Goal: Complete application form: Complete application form

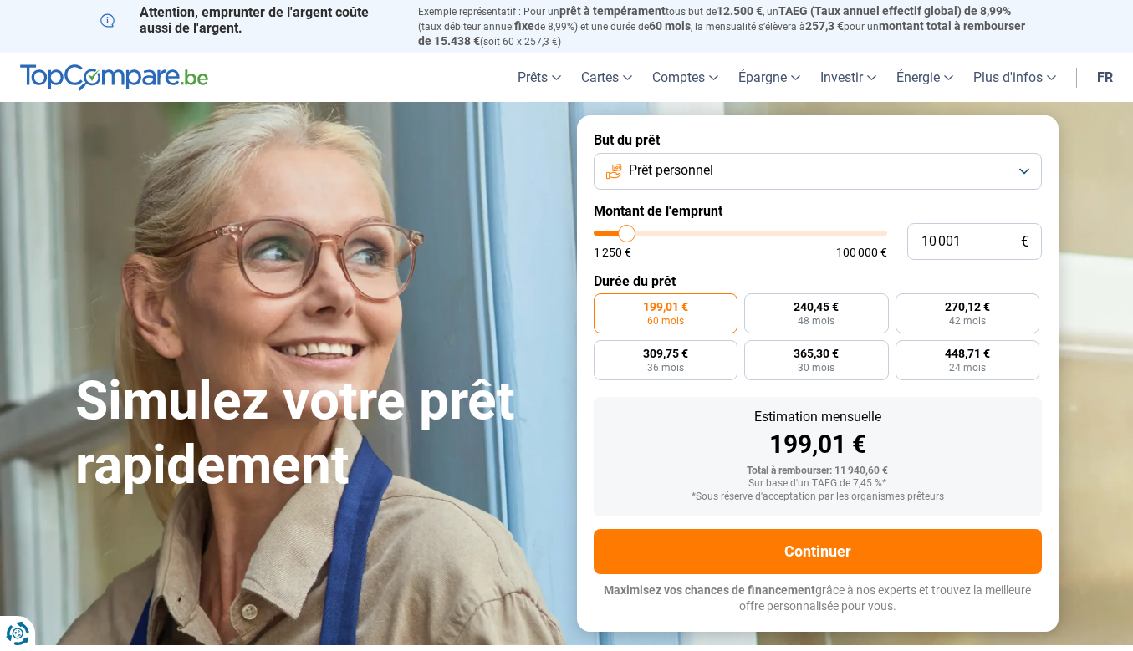
click at [779, 171] on button "Prêt personnel" at bounding box center [818, 171] width 448 height 37
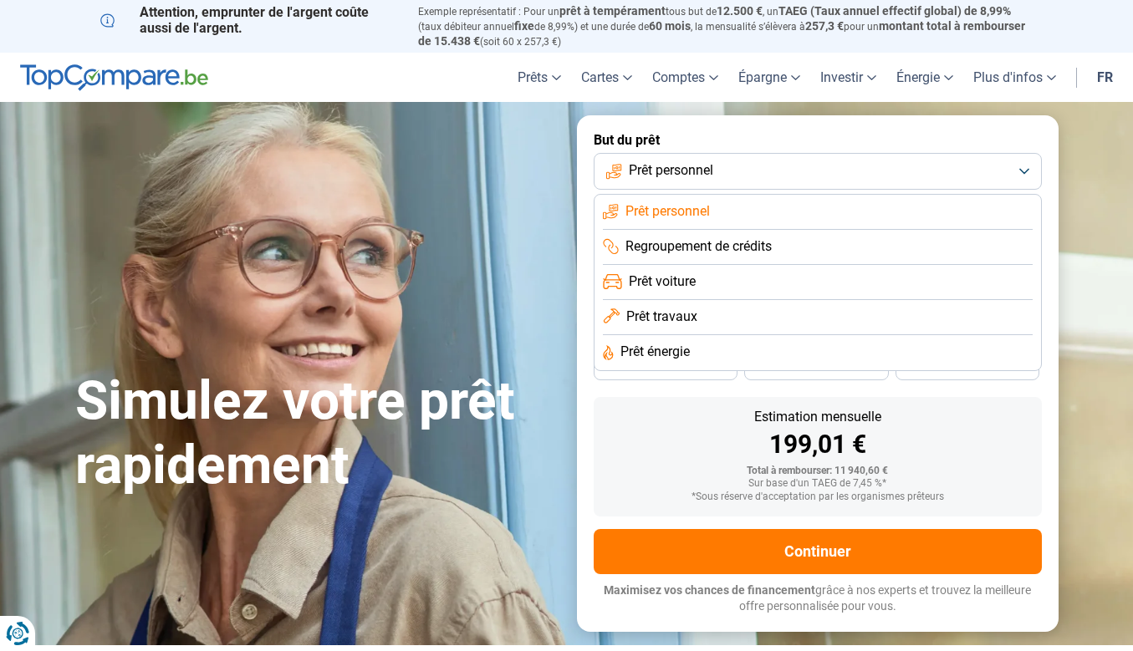
click at [676, 308] on span "Prêt travaux" at bounding box center [661, 317] width 71 height 18
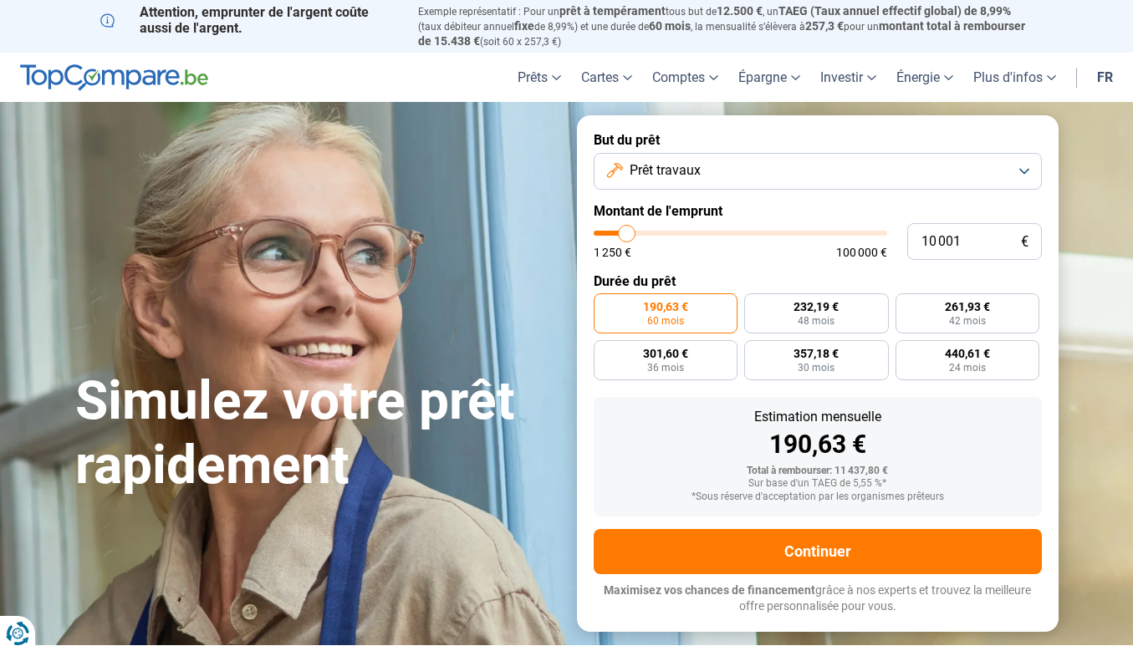
type input "19 250"
type input "19250"
type input "19 000"
type input "19000"
type input "21 750"
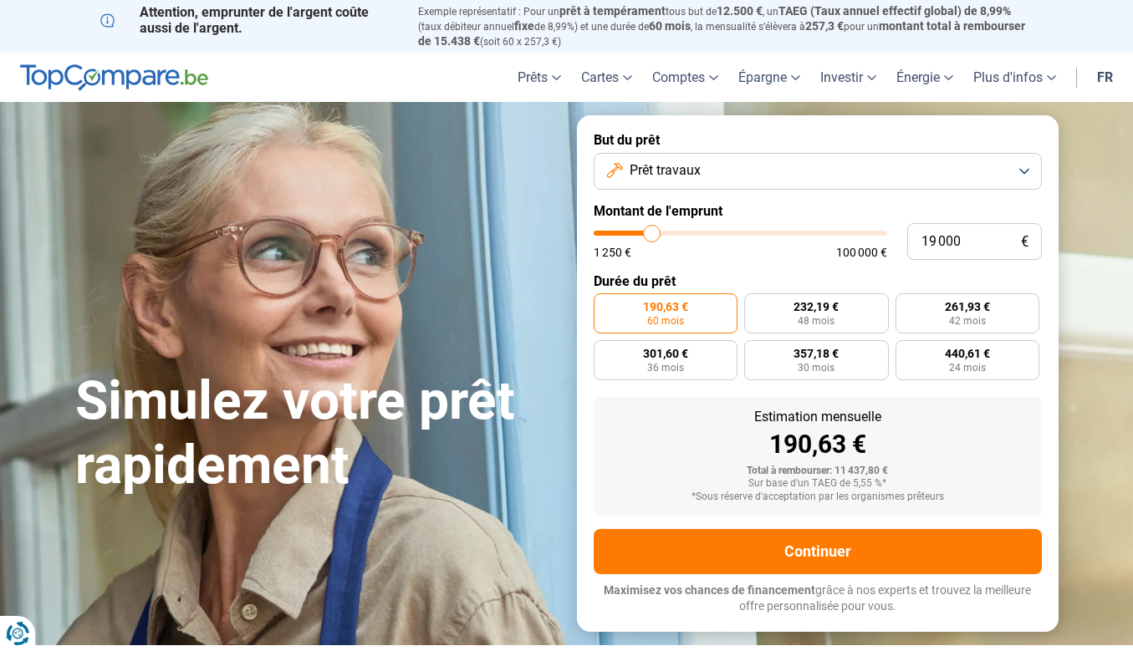
type input "21750"
type input "24 500"
type input "24500"
type input "27 500"
type input "27500"
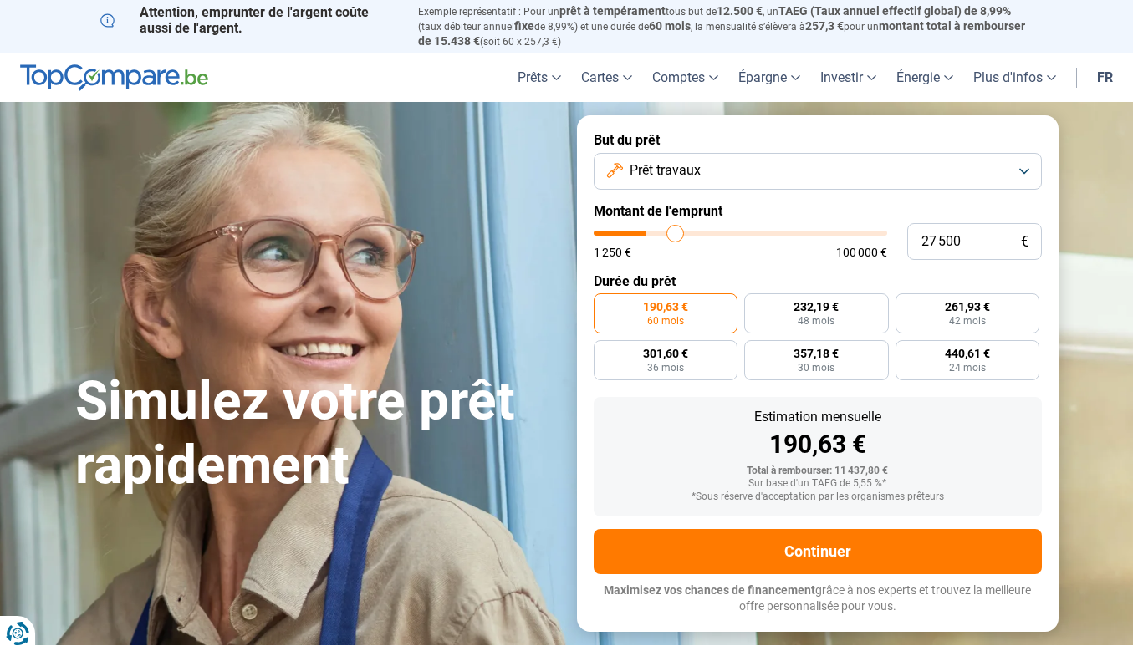
type input "29 750"
type input "29750"
type input "32 250"
type input "32250"
type input "34 000"
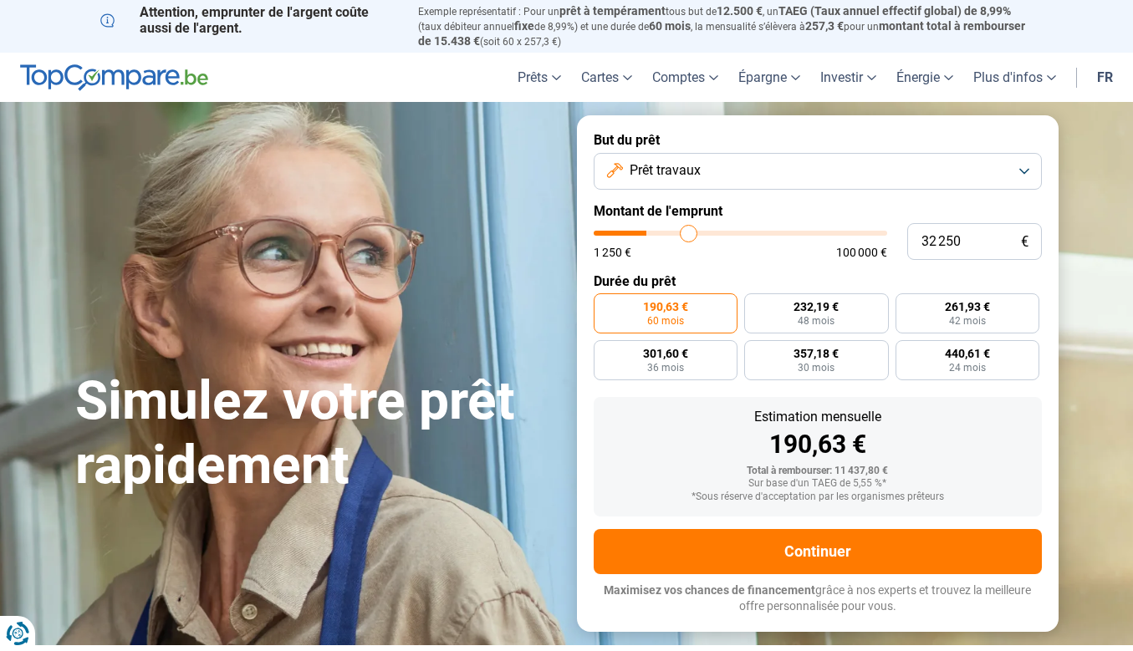
type input "34000"
type input "35 000"
type input "35000"
type input "35 750"
type input "35750"
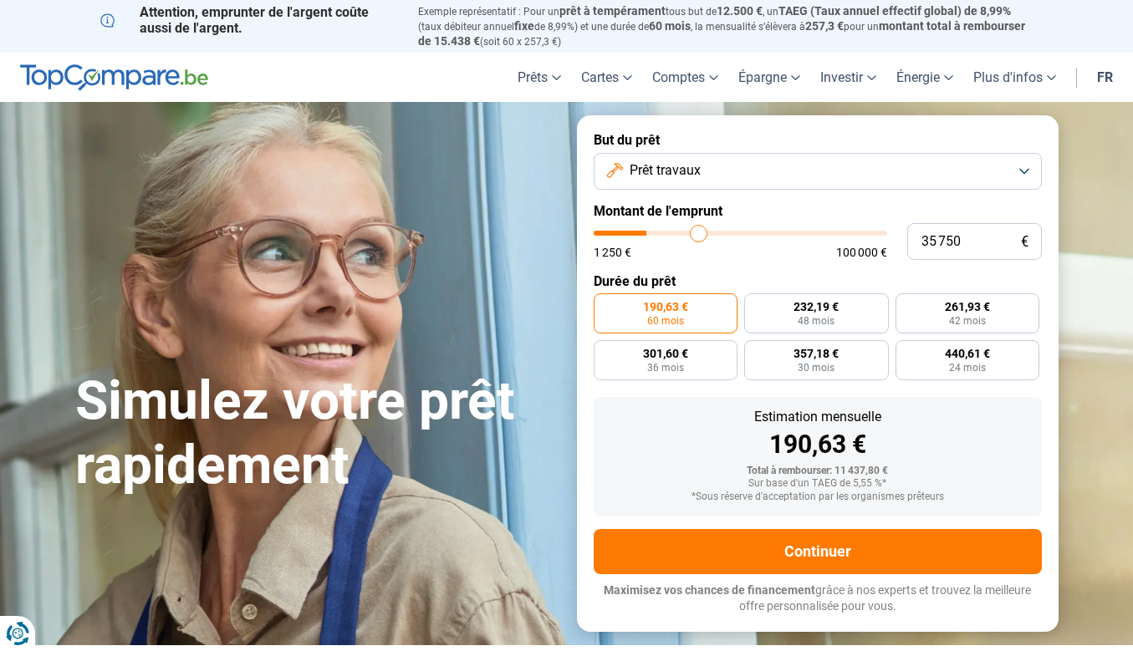
type input "36 500"
type input "36500"
type input "36 750"
type input "36750"
type input "37 250"
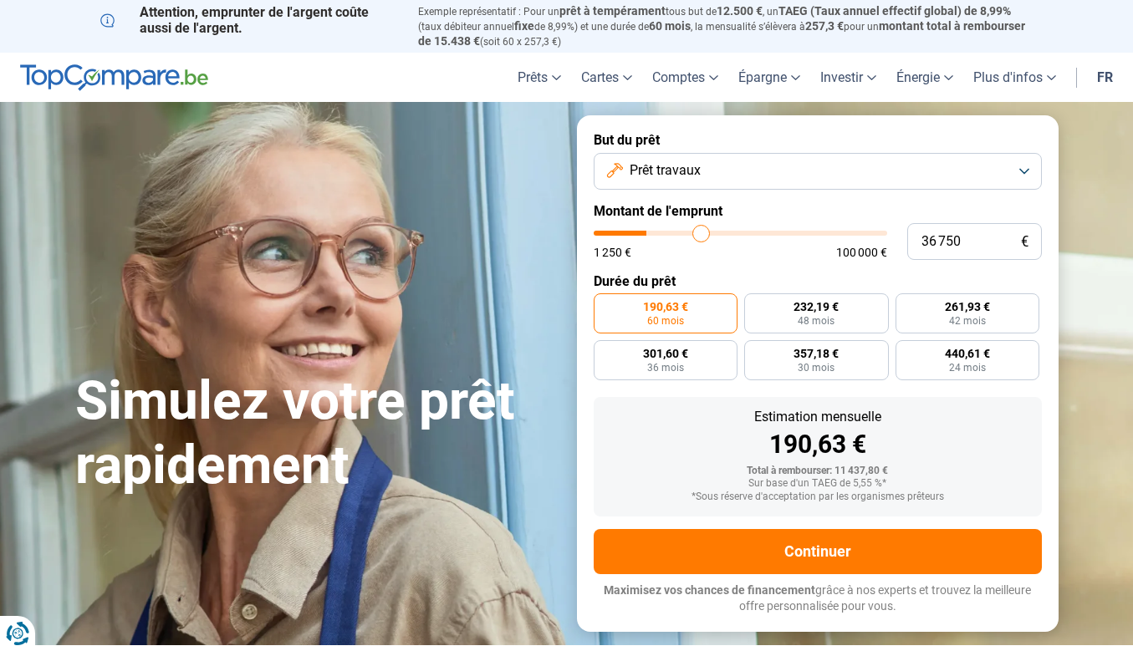
type input "37250"
type input "37 750"
type input "37750"
type input "38 000"
type input "38000"
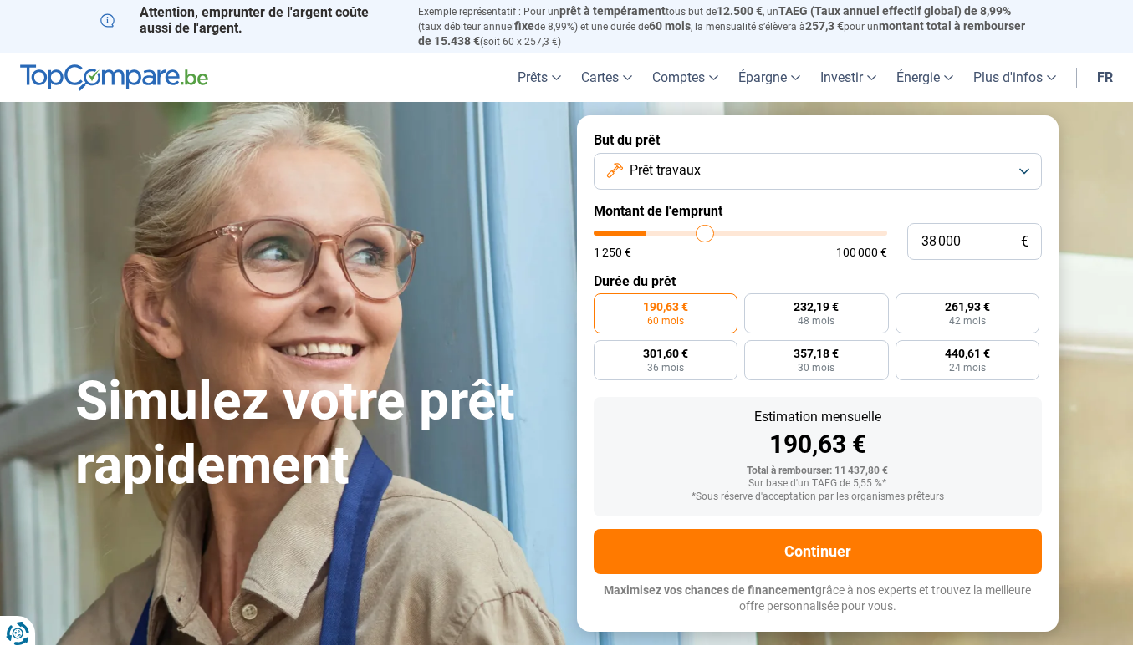
type input "38 500"
type input "38500"
type input "38 750"
type input "38750"
type input "39 250"
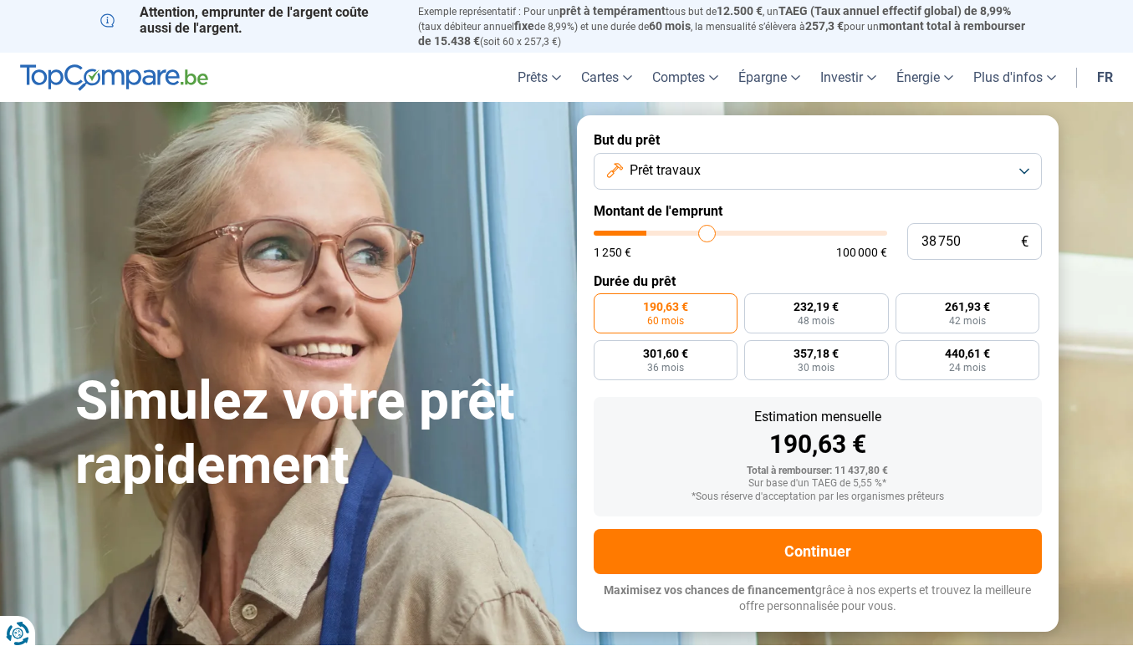
type input "39250"
type input "39 500"
type input "39500"
type input "39 750"
type input "39750"
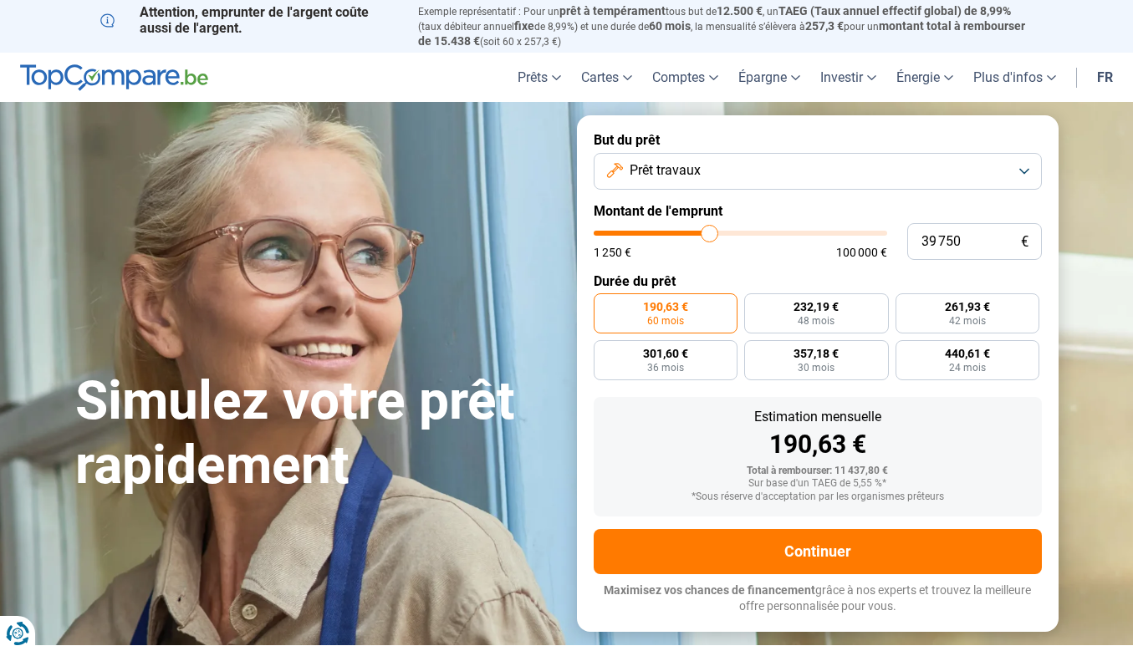
type input "39 500"
type input "39500"
type input "39 250"
type input "39250"
type input "38 500"
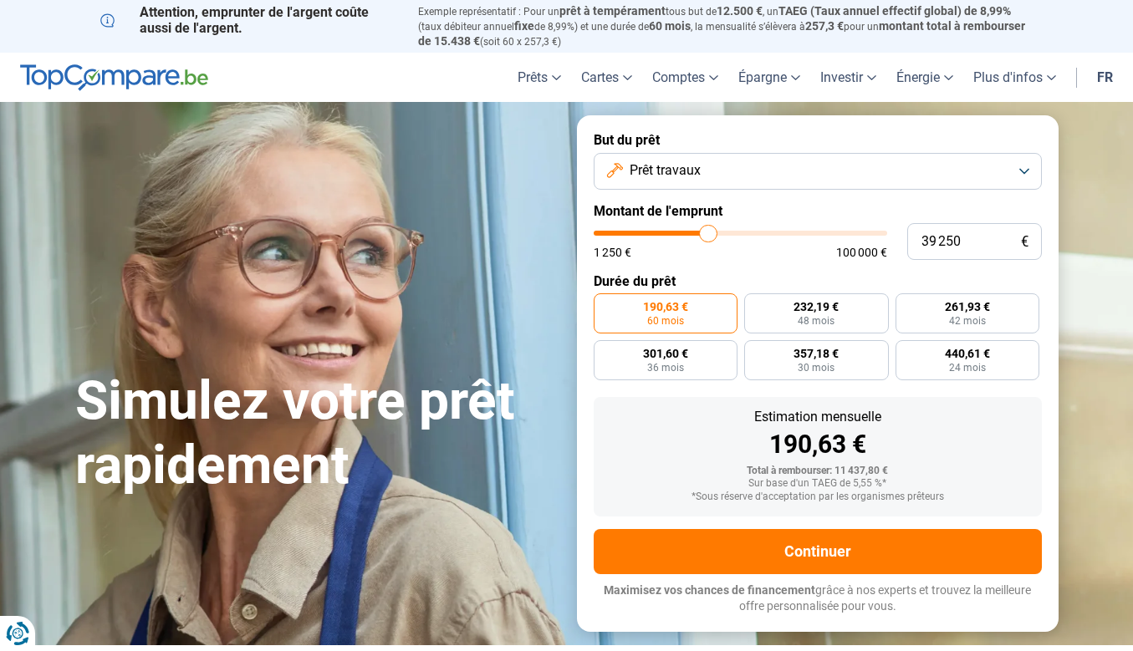
type input "38500"
type input "38 250"
type input "38250"
type input "37 750"
type input "37750"
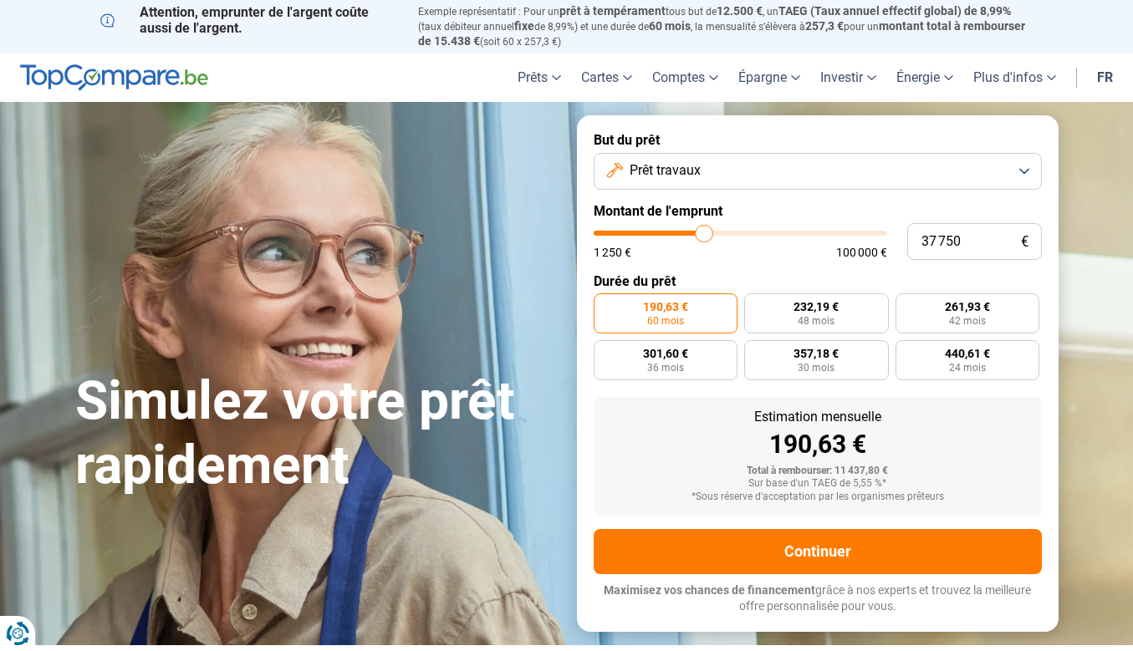
type input "37 250"
type input "37250"
type input "37 000"
type input "37000"
type input "36 750"
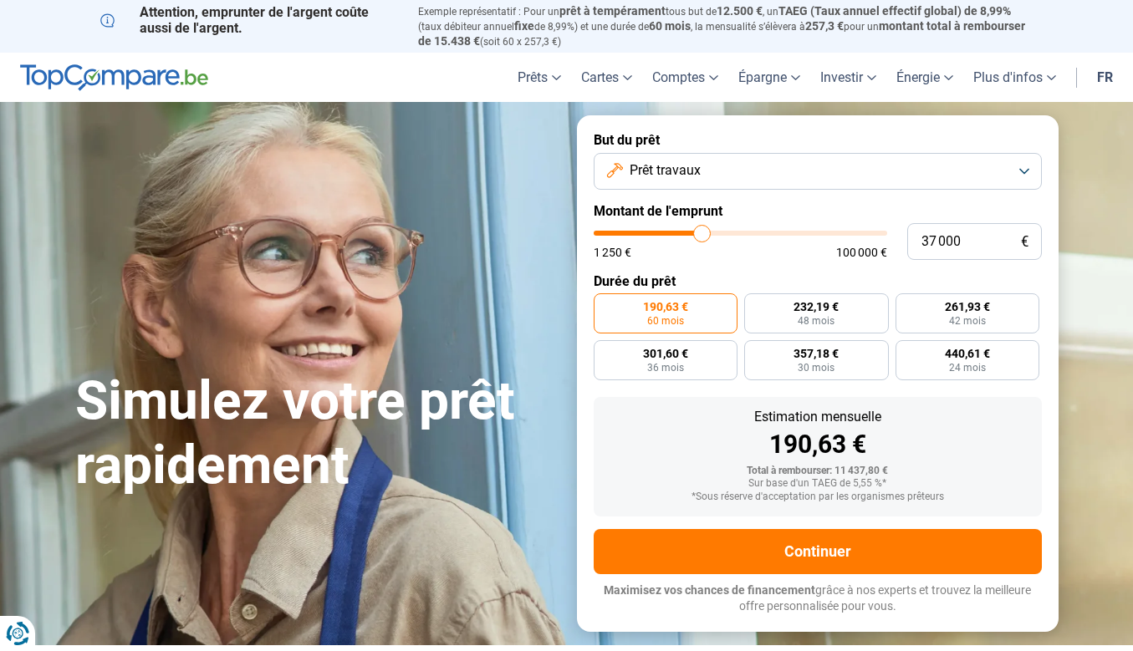
type input "36750"
type input "36 500"
type input "36500"
type input "36 250"
type input "36250"
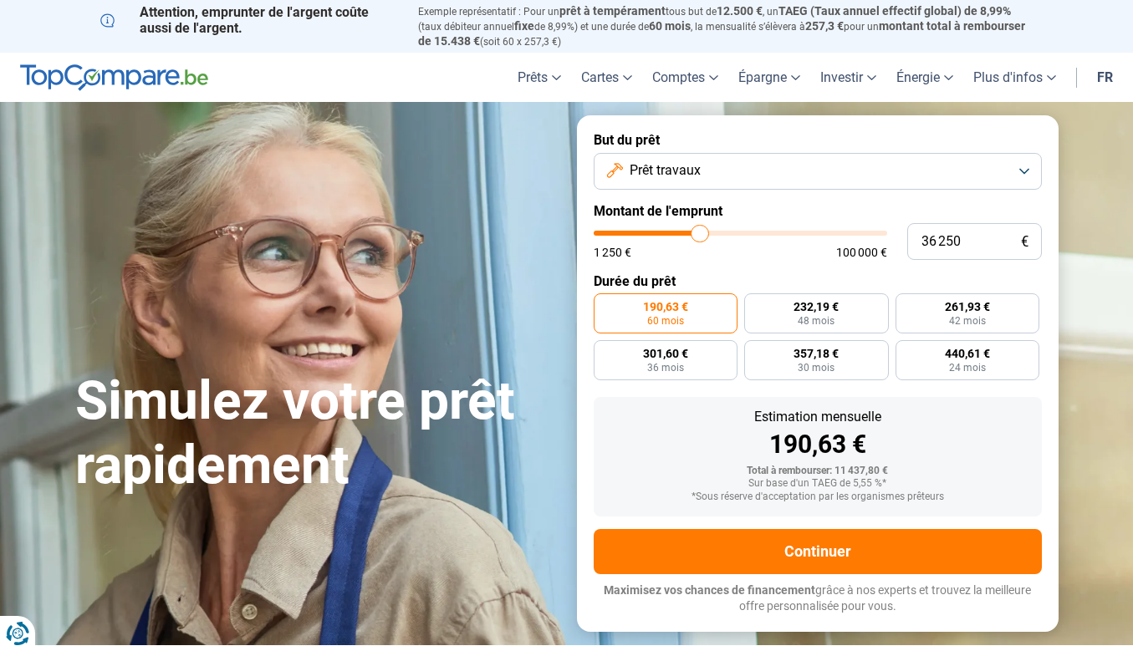
type input "35 000"
type input "35000"
type input "33 750"
type input "33750"
type input "32 250"
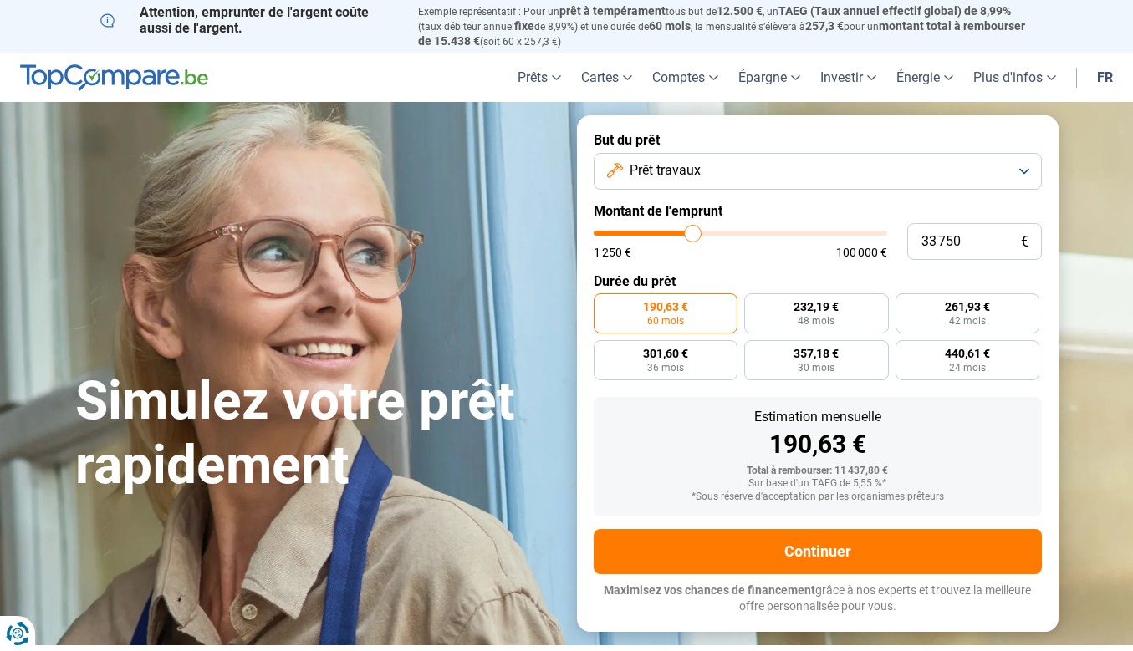
type input "32250"
type input "30 500"
type input "30500"
type input "29 250"
type input "29250"
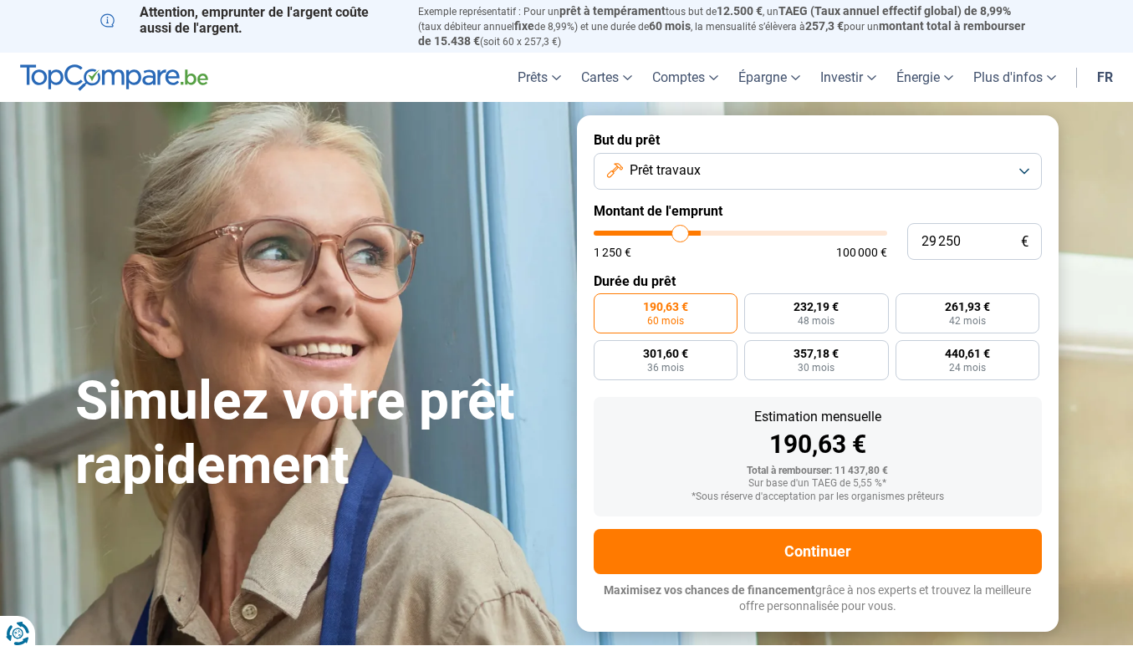
type input "28 250"
type input "28250"
type input "27 750"
type input "27750"
type input "27 500"
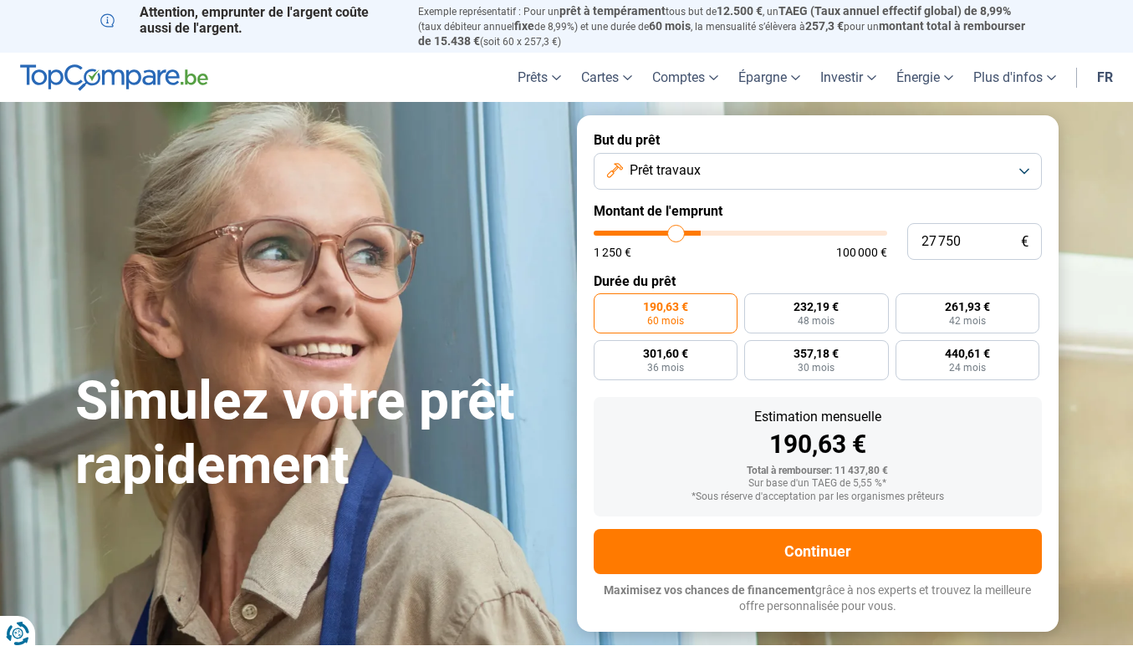
type input "27500"
type input "27 250"
type input "27250"
type input "26 750"
type input "26750"
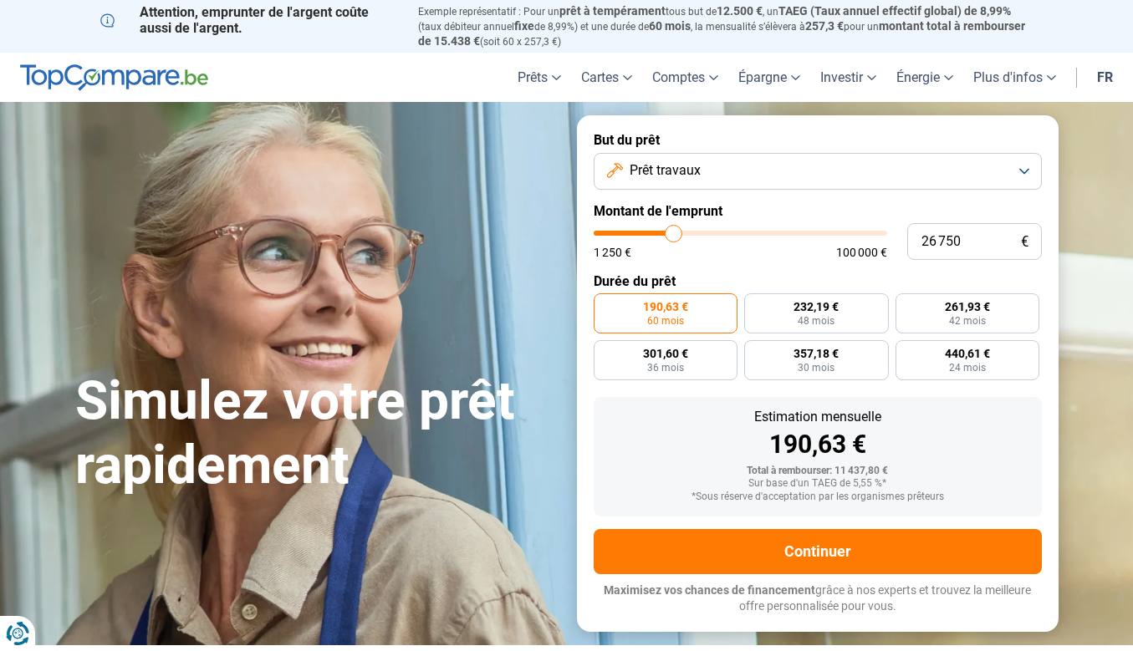
type input "26 500"
type input "26500"
type input "26 000"
type input "26000"
type input "25 250"
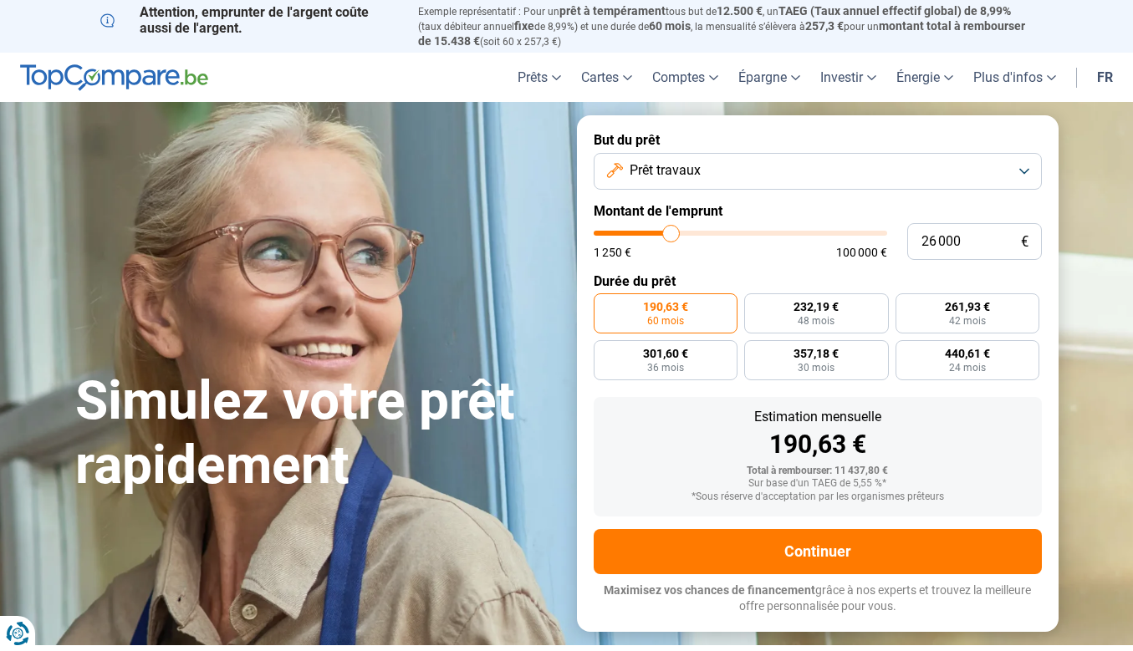
type input "25250"
type input "25 000"
type input "25000"
type input "24 750"
type input "24750"
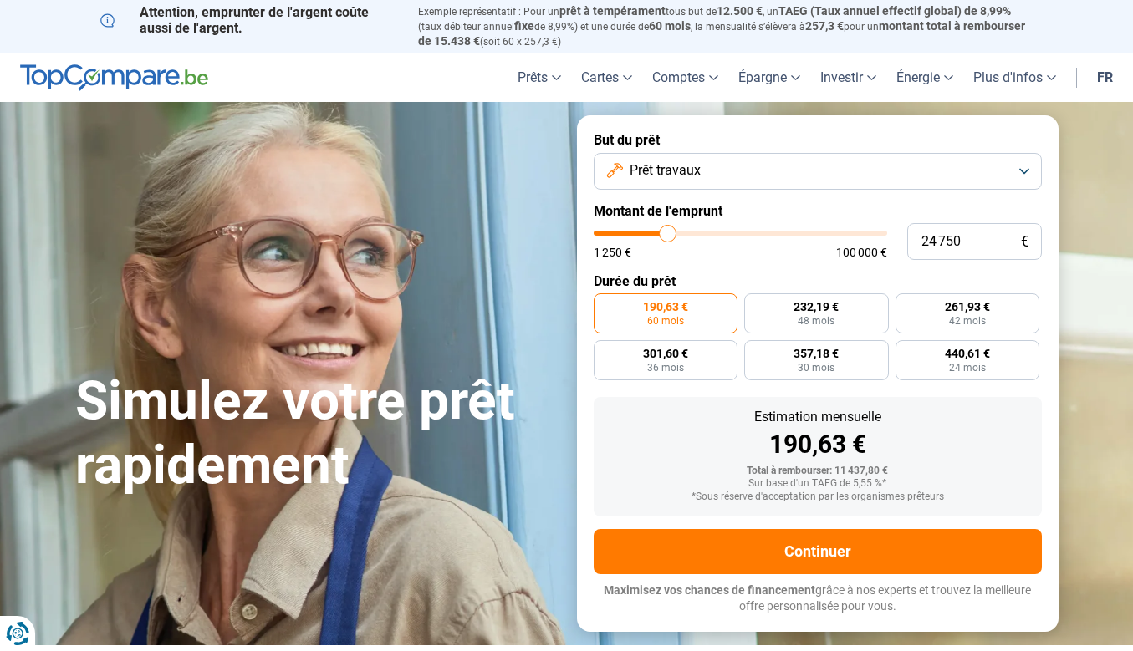
type input "24 500"
type input "24500"
type input "24 250"
type input "24250"
type input "23 750"
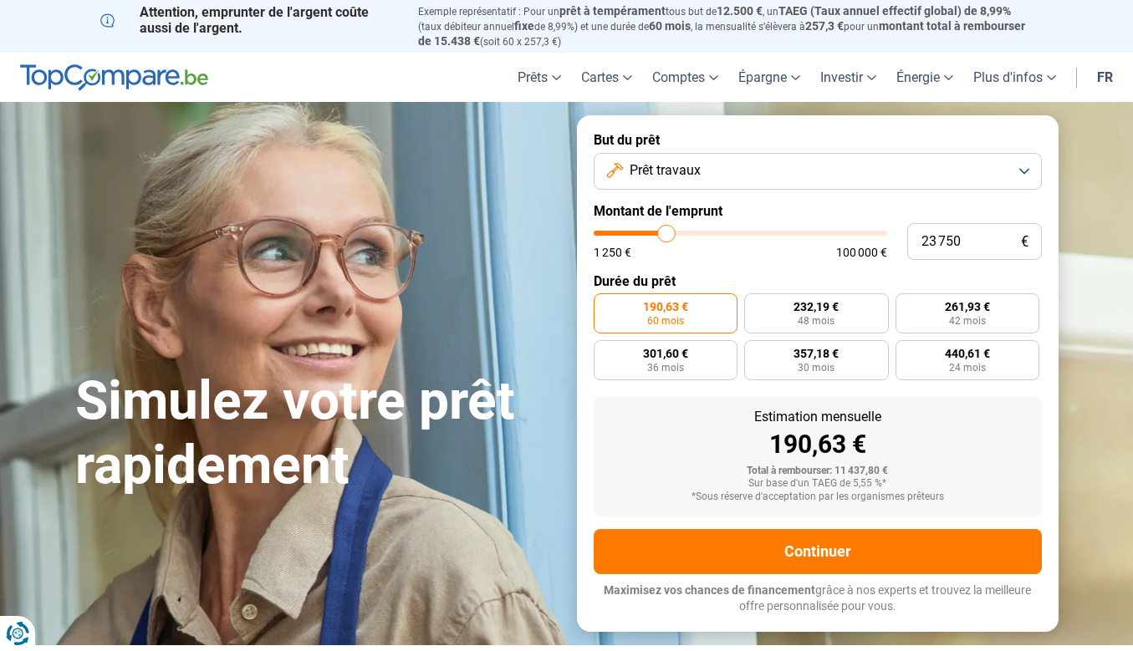
type input "23750"
type input "23 500"
type input "23500"
type input "23 250"
type input "23250"
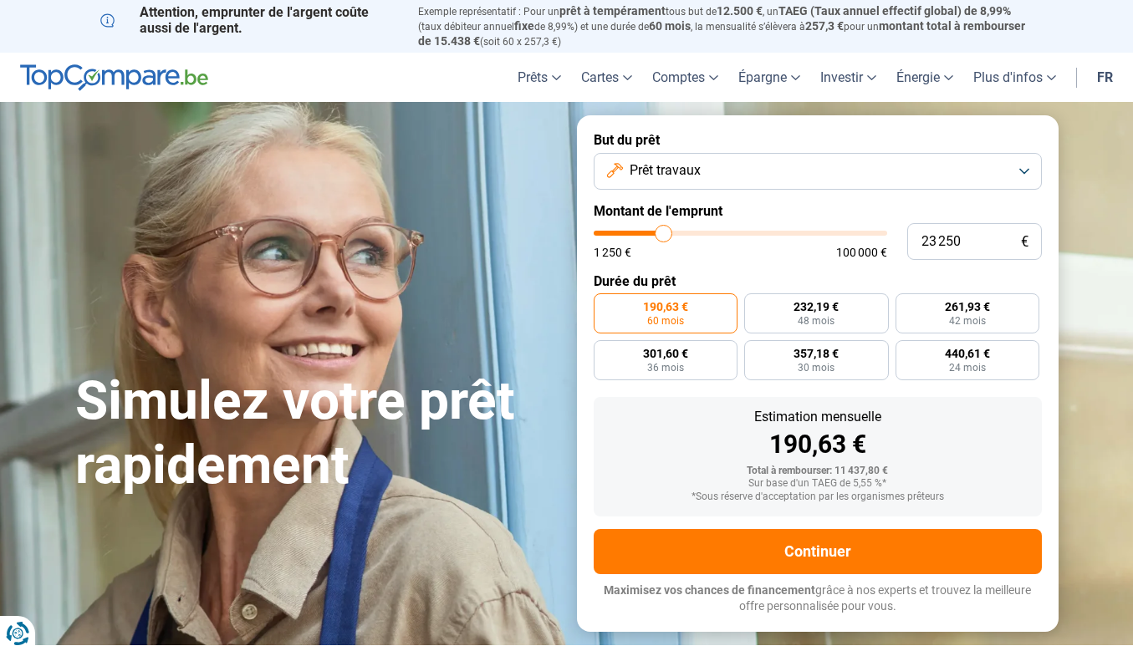
type input "23 000"
type input "23000"
type input "22 750"
type input "22750"
type input "22 250"
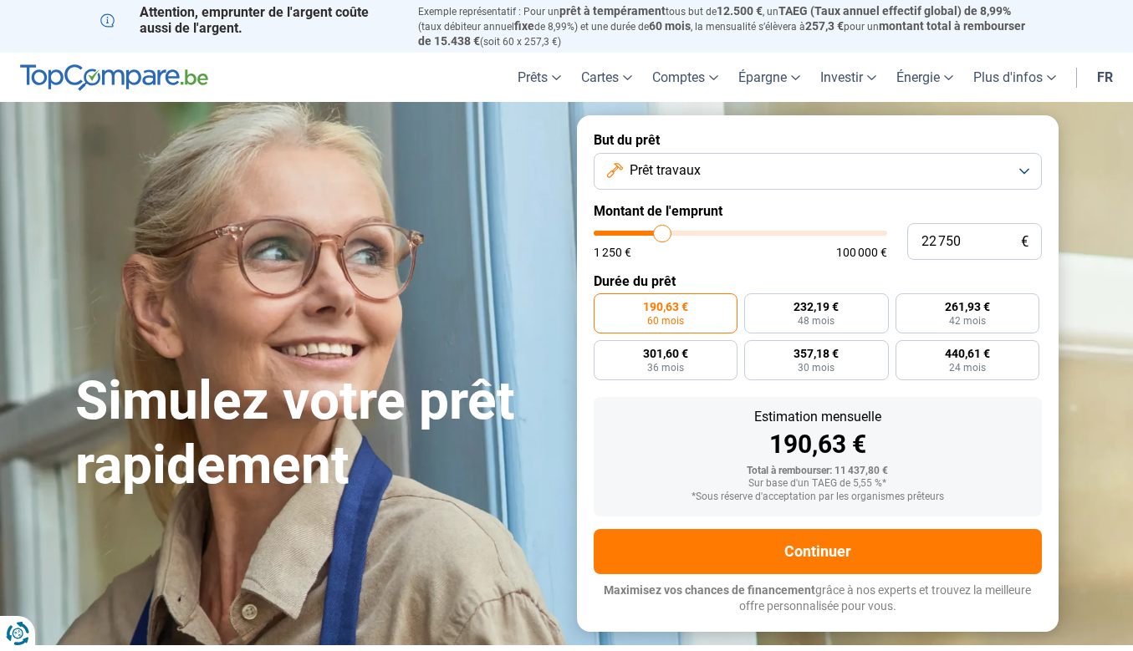
type input "22250"
type input "22 000"
drag, startPoint x: 652, startPoint y: 238, endPoint x: 661, endPoint y: 230, distance: 11.8
type input "22000"
click at [661, 231] on input "range" at bounding box center [740, 233] width 293 height 5
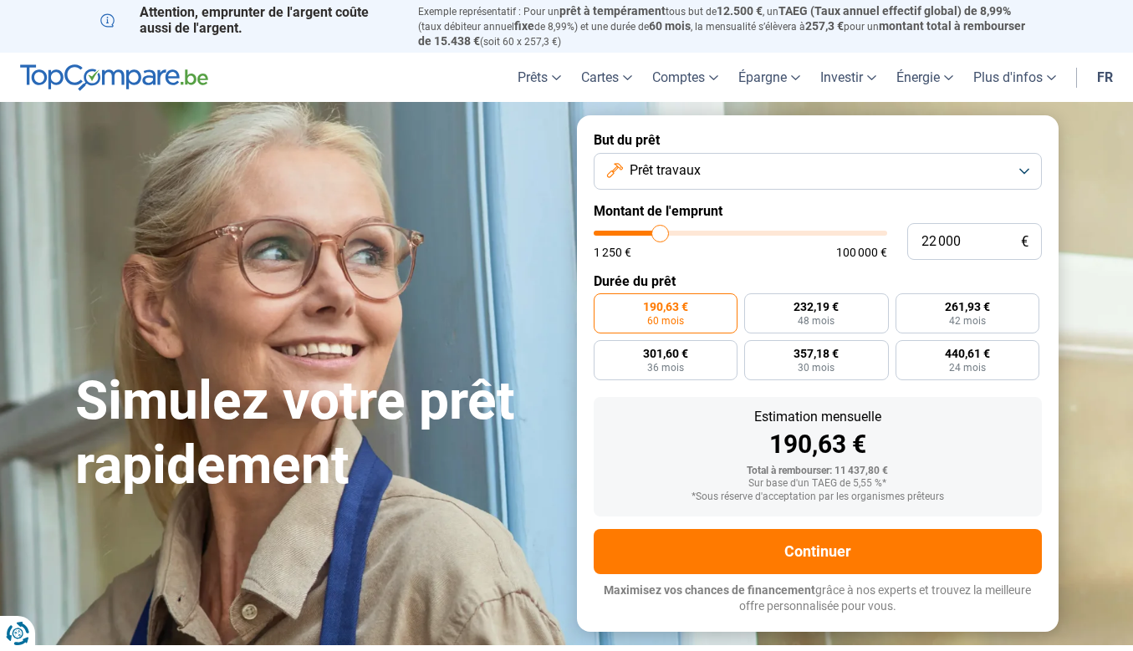
radio input "false"
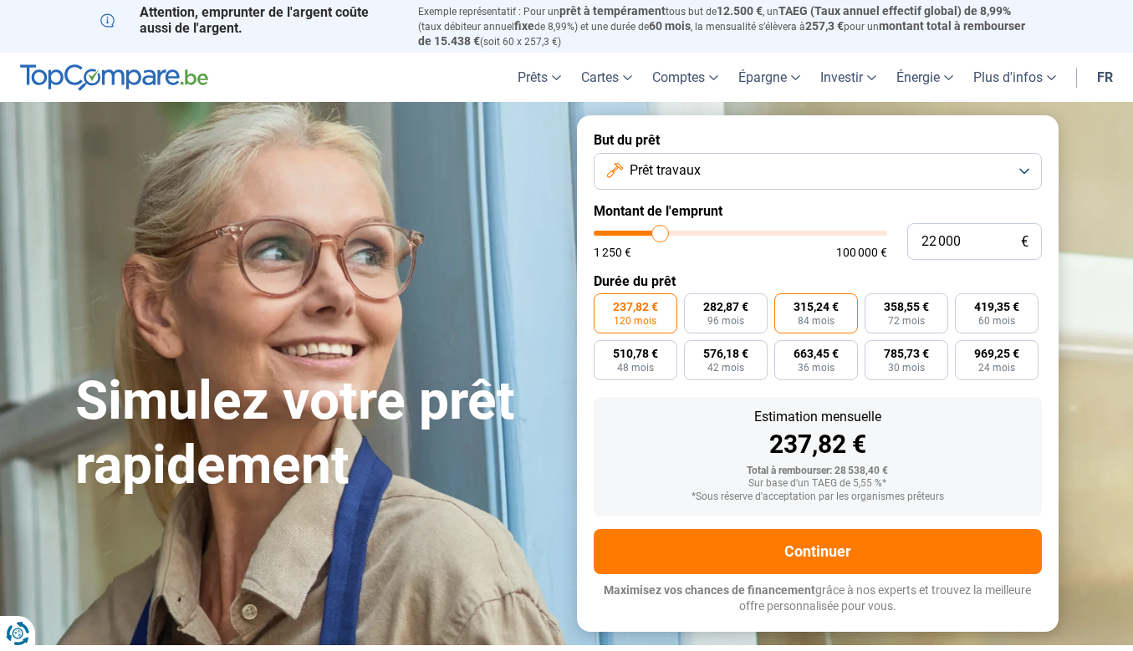
click at [806, 308] on span "315,24 €" at bounding box center [815, 307] width 45 height 12
click at [785, 304] on input "315,24 € 84 mois" at bounding box center [779, 298] width 11 height 11
radio input "true"
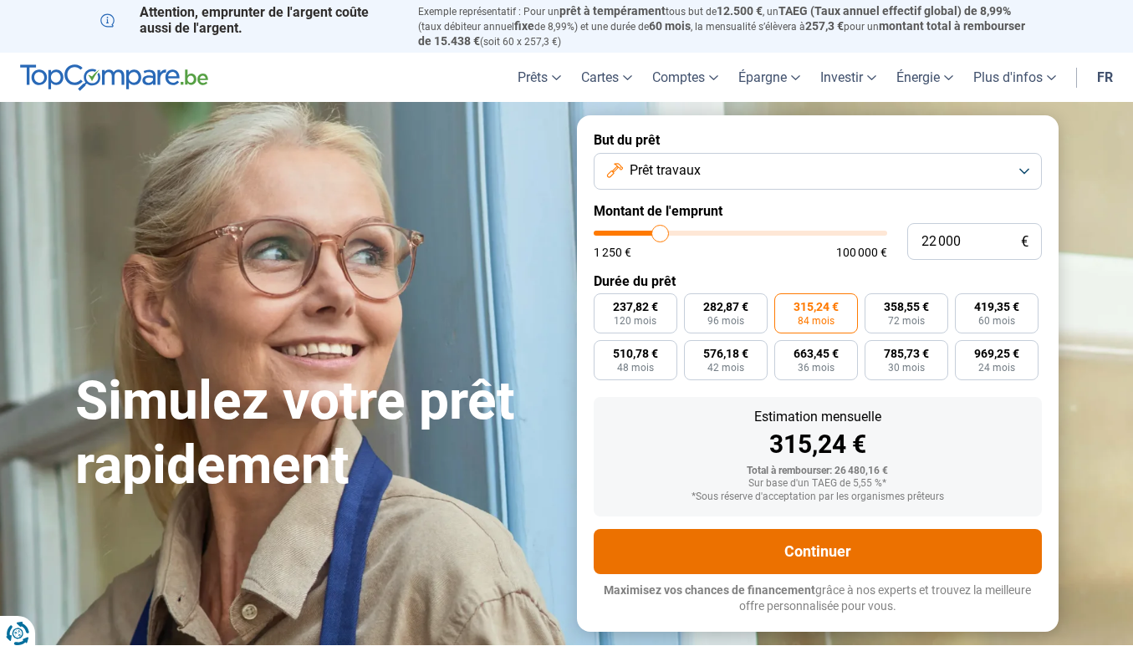
click at [809, 538] on button "Continuer" at bounding box center [818, 551] width 448 height 45
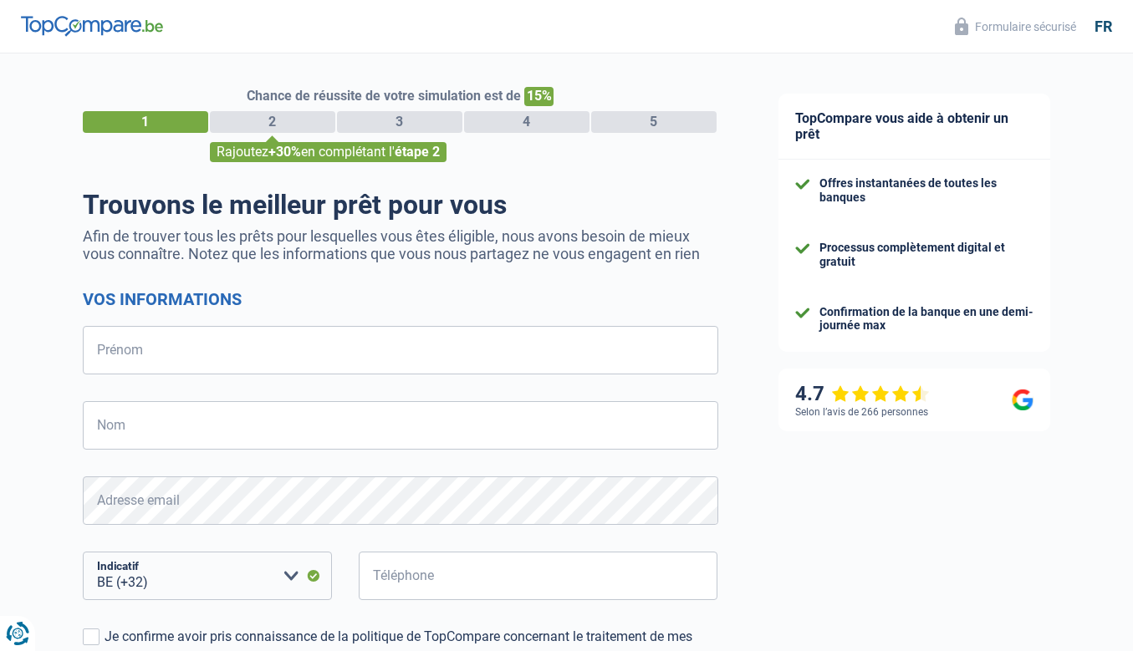
select select "32"
